Goal: Entertainment & Leisure: Browse casually

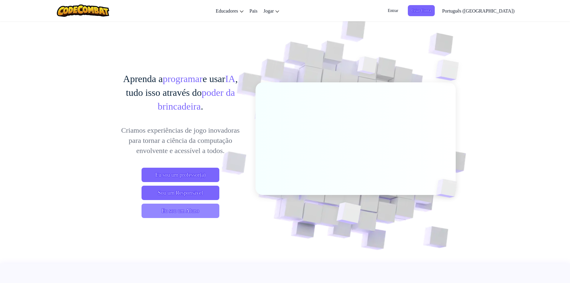
click at [178, 212] on font "Eu sou um Aluno" at bounding box center [181, 211] width 38 height 6
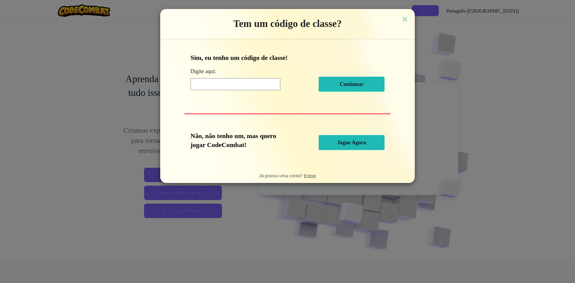
click at [222, 84] on input at bounding box center [235, 84] width 90 height 12
click at [226, 83] on input at bounding box center [235, 84] width 90 height 12
click at [407, 16] on img at bounding box center [405, 19] width 8 height 9
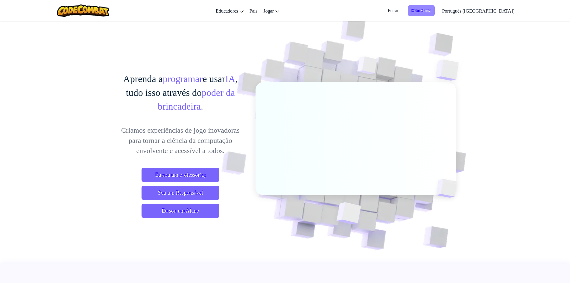
click at [431, 11] on font "Criar Conta" at bounding box center [422, 10] width 20 height 4
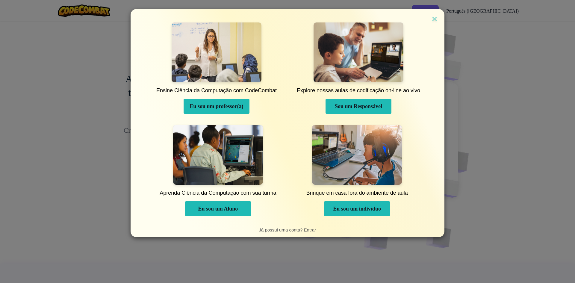
click at [197, 205] on button "Eu sou um Aluno" at bounding box center [218, 208] width 66 height 15
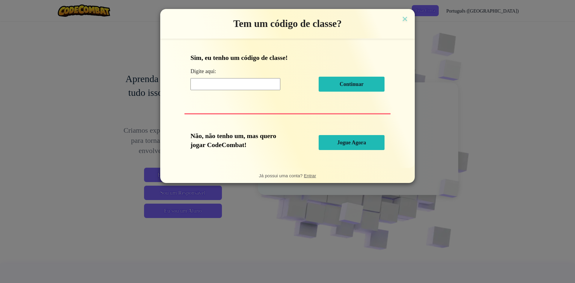
click at [352, 147] on button "Jogue Agora" at bounding box center [351, 142] width 66 height 15
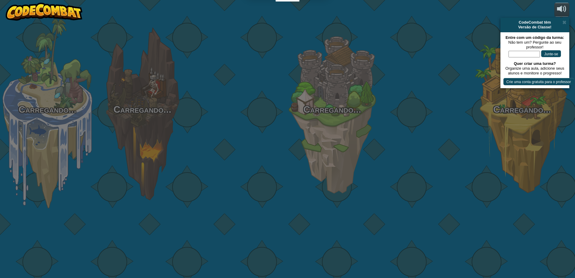
select select "pt-BR"
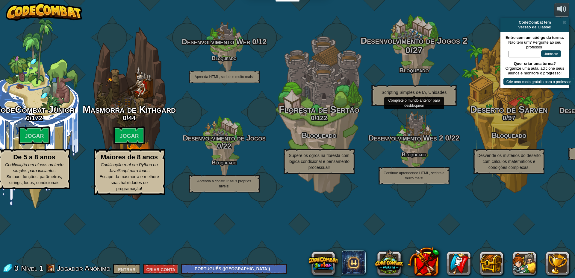
click at [430, 49] on div at bounding box center [413, 47] width 57 height 114
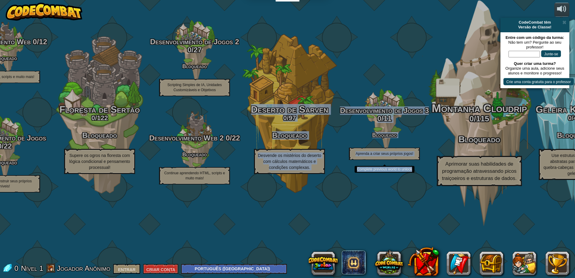
drag, startPoint x: 268, startPoint y: 110, endPoint x: 452, endPoint y: 112, distance: 183.5
click at [452, 112] on div "CodeCombat Júnior 0 / 172 Jogar De 5 a 8 anos Codificação em blocos ou texto si…" at bounding box center [170, 139] width 807 height 278
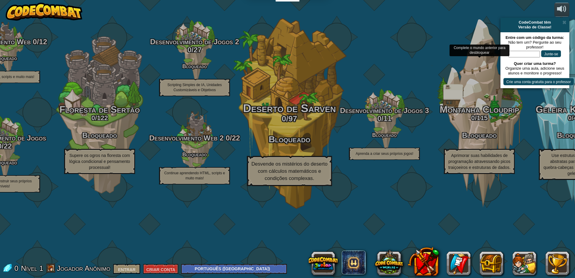
drag, startPoint x: 452, startPoint y: 105, endPoint x: 300, endPoint y: 81, distance: 154.5
click at [293, 88] on div "Deserto de Sarven 0 / 97 Bloqueado Desvende os mistérios do deserto com cálculo…" at bounding box center [290, 114] width 114 height 228
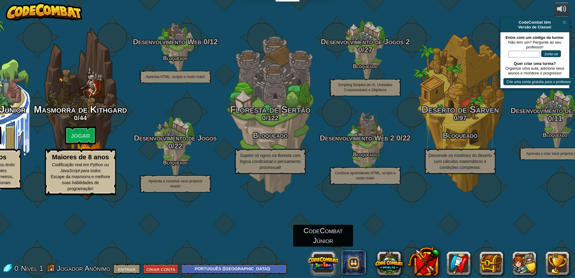
click at [327, 260] on button at bounding box center [323, 263] width 29 height 29
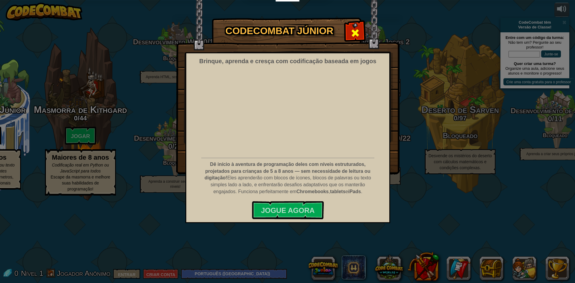
click at [359, 29] on span at bounding box center [355, 33] width 10 height 10
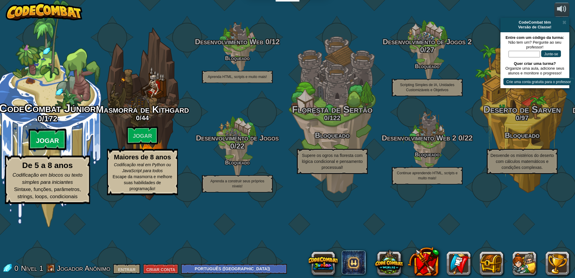
click at [47, 144] on font "Jogar" at bounding box center [47, 140] width 23 height 7
select select "pt-BR"
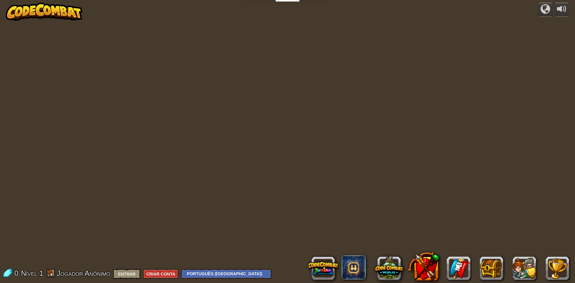
select select "pt-BR"
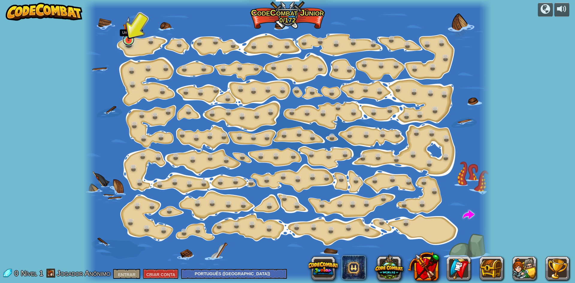
click at [125, 41] on link at bounding box center [128, 40] width 12 height 12
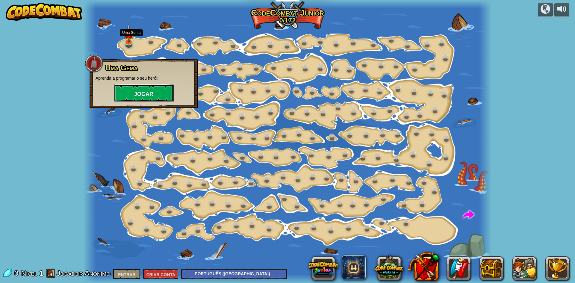
click at [151, 90] on button "Jogar" at bounding box center [144, 93] width 60 height 18
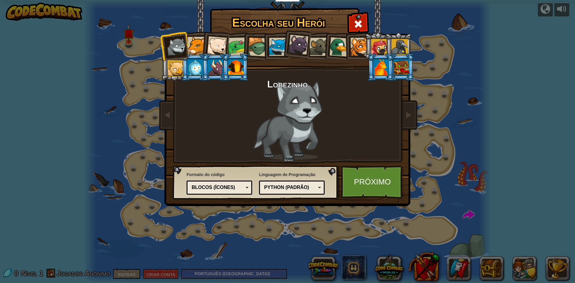
click at [215, 47] on div at bounding box center [217, 46] width 20 height 20
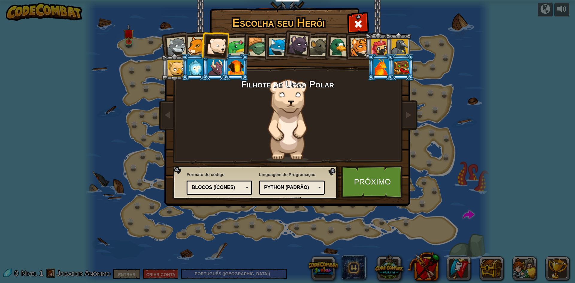
click at [197, 45] on div at bounding box center [196, 46] width 18 height 18
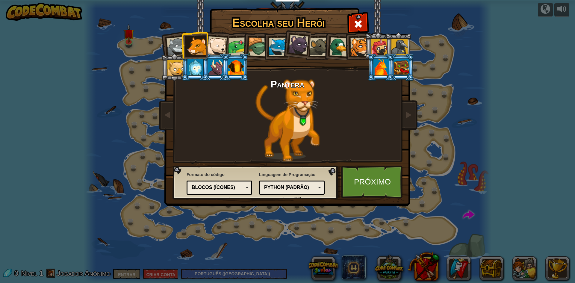
click at [269, 48] on div at bounding box center [278, 47] width 18 height 18
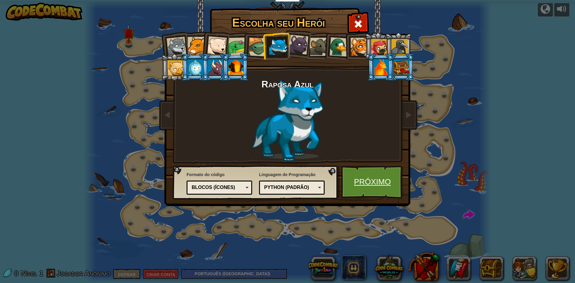
click at [382, 189] on link "Próximo" at bounding box center [372, 181] width 63 height 33
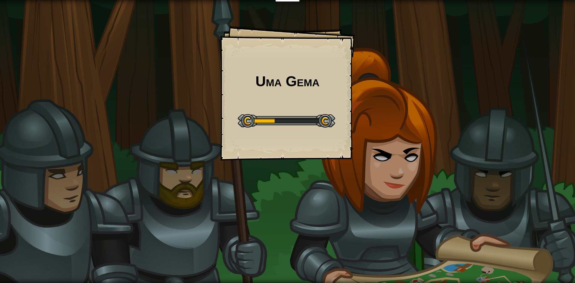
drag, startPoint x: 252, startPoint y: 120, endPoint x: 328, endPoint y: 123, distance: 76.4
click at [328, 123] on div at bounding box center [286, 120] width 97 height 13
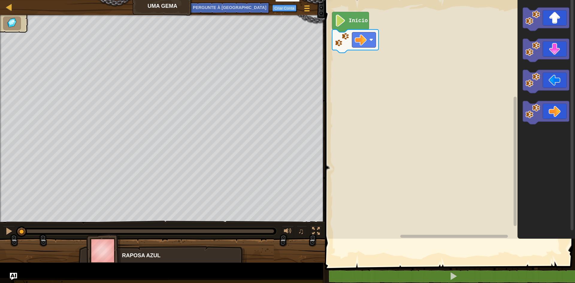
click at [328, 123] on rect "Espaço de trabalho do Blockly" at bounding box center [449, 118] width 252 height 242
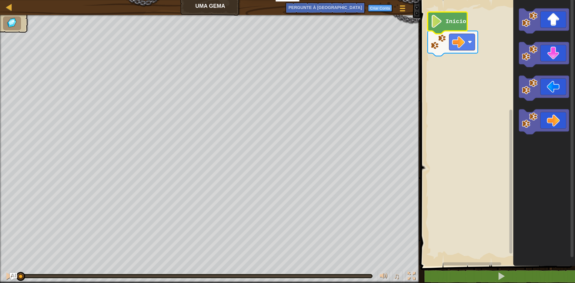
click at [450, 25] on icon "Espaço de trabalho do Blockly" at bounding box center [447, 23] width 40 height 22
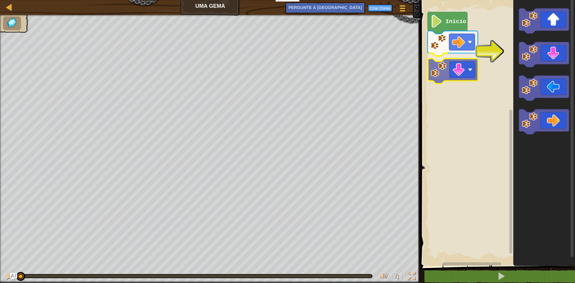
click at [438, 68] on div "Início" at bounding box center [496, 131] width 156 height 269
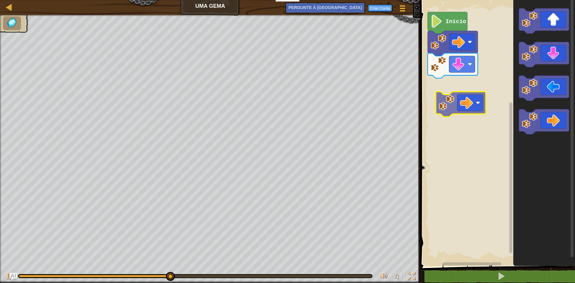
click at [438, 82] on div "Início" at bounding box center [496, 131] width 156 height 269
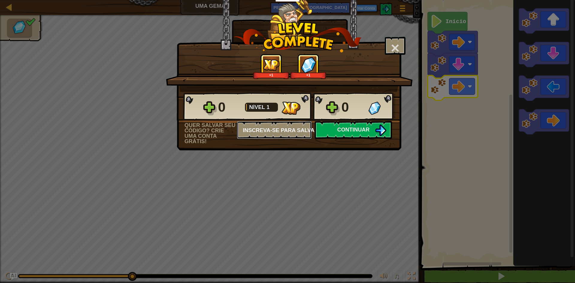
click at [360, 129] on div "0 Nível 1 0 Quer salvar seu código? Crie uma conta grátis! Inscreva-se para sal…" at bounding box center [289, 118] width 224 height 52
click at [360, 128] on div "0 Nível 1 0 Quer salvar seu código? Crie uma conta grátis! Inscreva-se para sal…" at bounding box center [289, 118] width 224 height 52
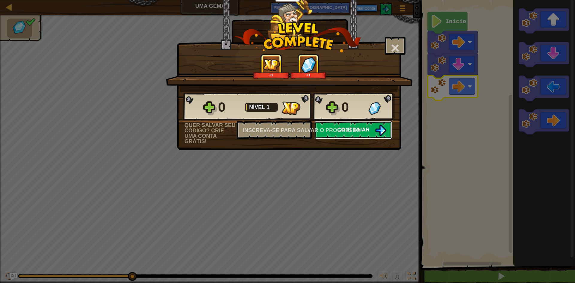
click at [384, 127] on img at bounding box center [380, 129] width 11 height 11
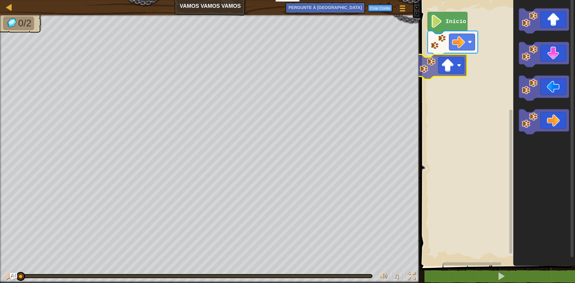
click at [451, 73] on div "Início" at bounding box center [496, 131] width 156 height 269
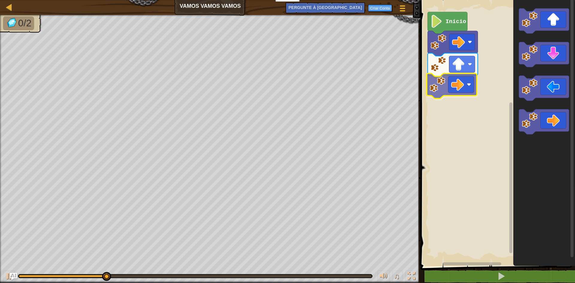
click at [442, 90] on div "Início" at bounding box center [496, 131] width 156 height 269
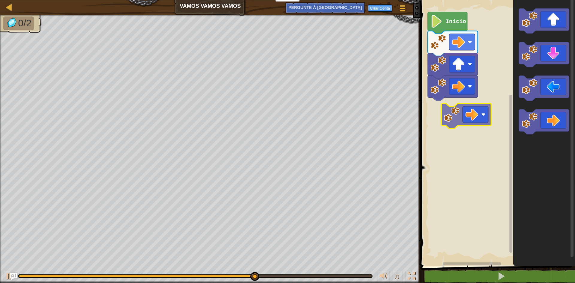
click at [433, 113] on div "Início" at bounding box center [496, 131] width 156 height 269
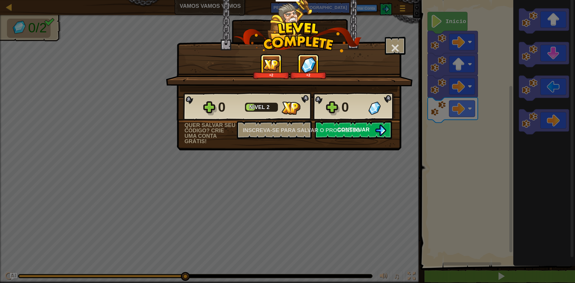
click at [363, 124] on button "Continuar" at bounding box center [353, 130] width 77 height 18
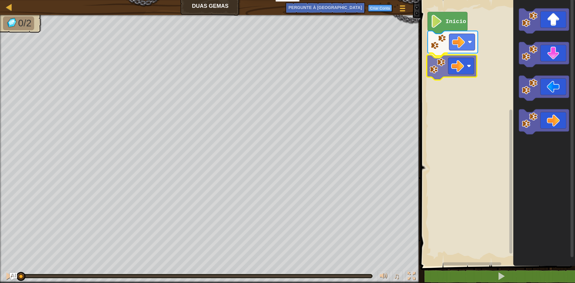
click at [435, 63] on div "Início" at bounding box center [496, 131] width 156 height 269
